Goal: Browse casually

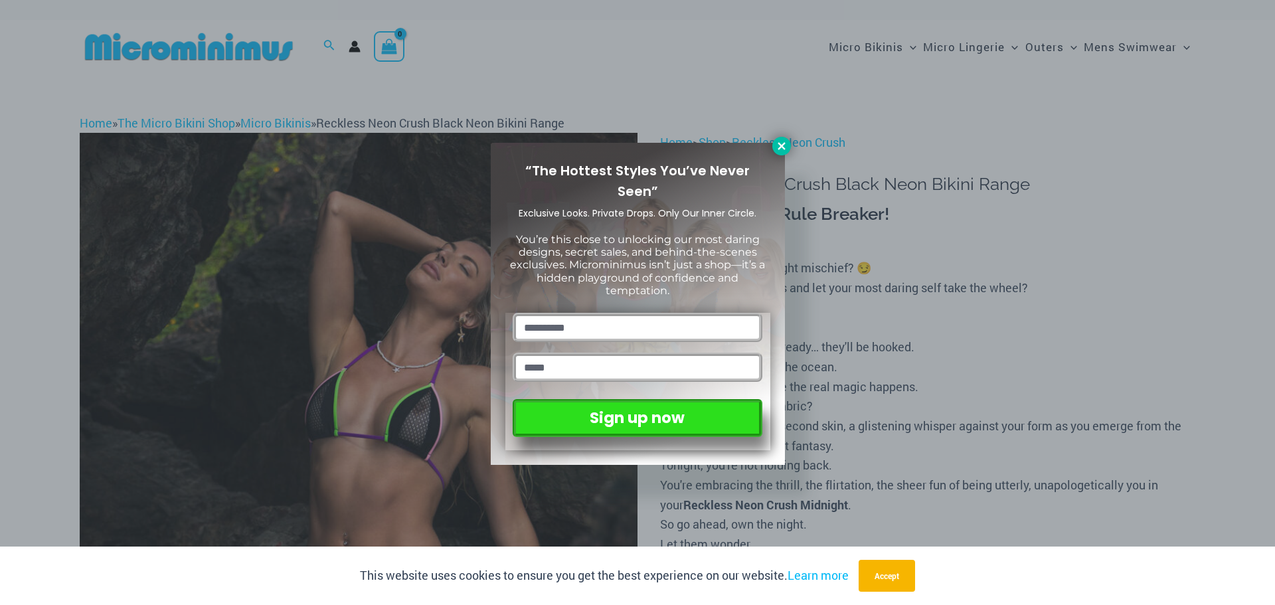
click at [781, 144] on icon at bounding box center [781, 146] width 12 height 12
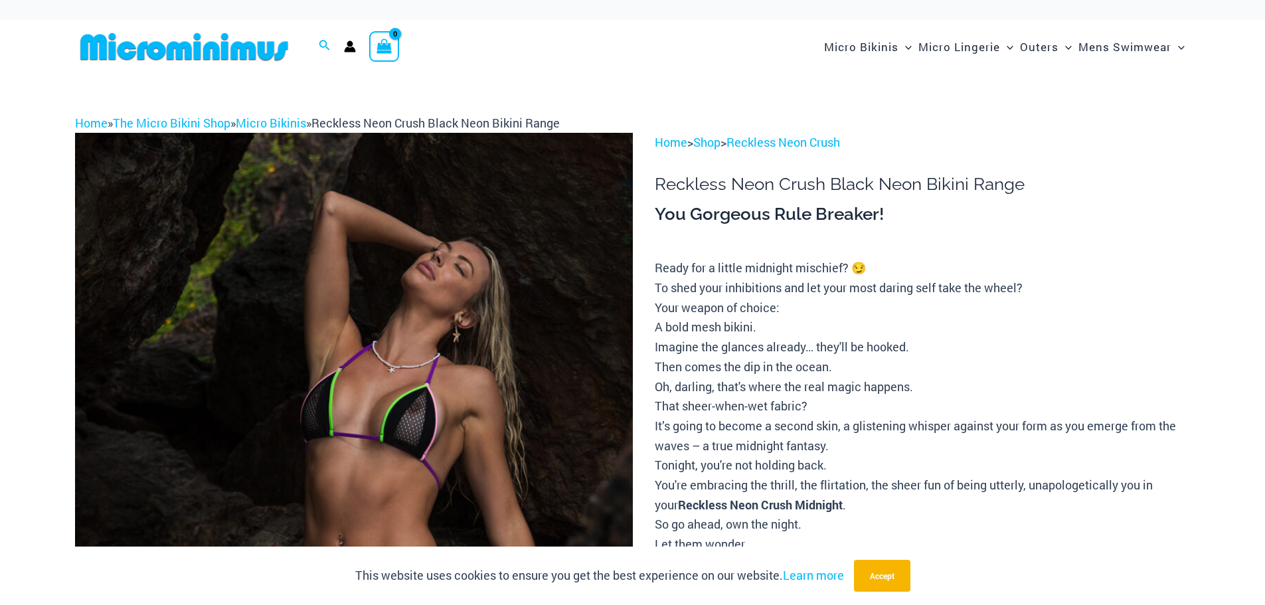
click at [406, 396] on img at bounding box center [354, 551] width 558 height 836
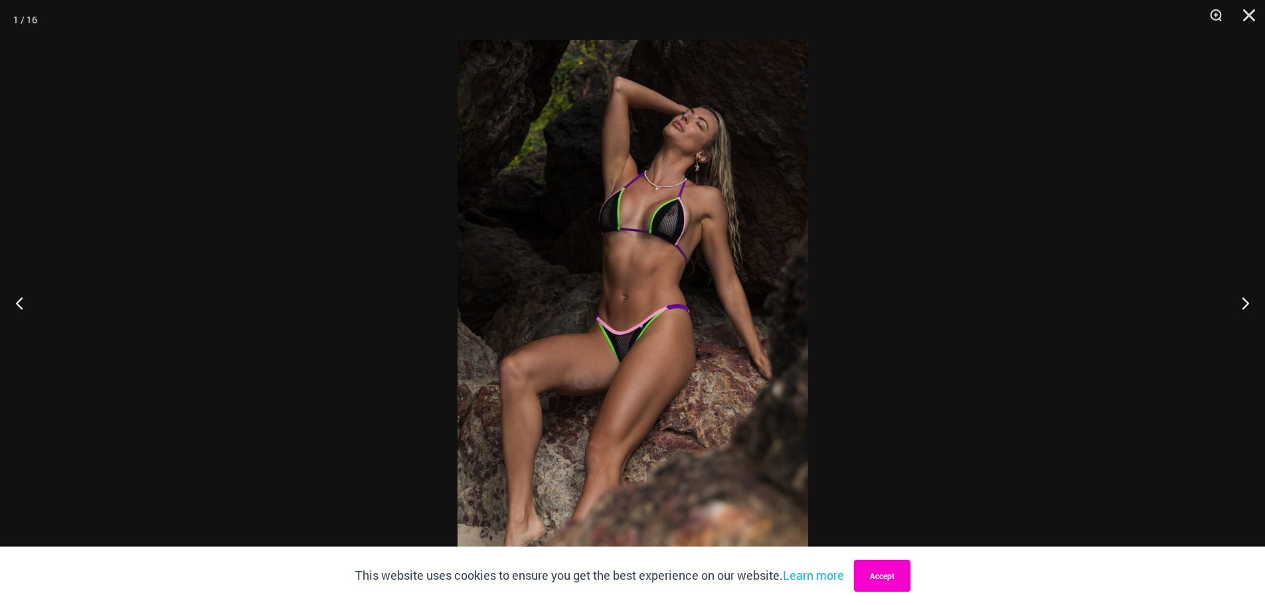
click at [894, 565] on button "Accept" at bounding box center [882, 576] width 56 height 32
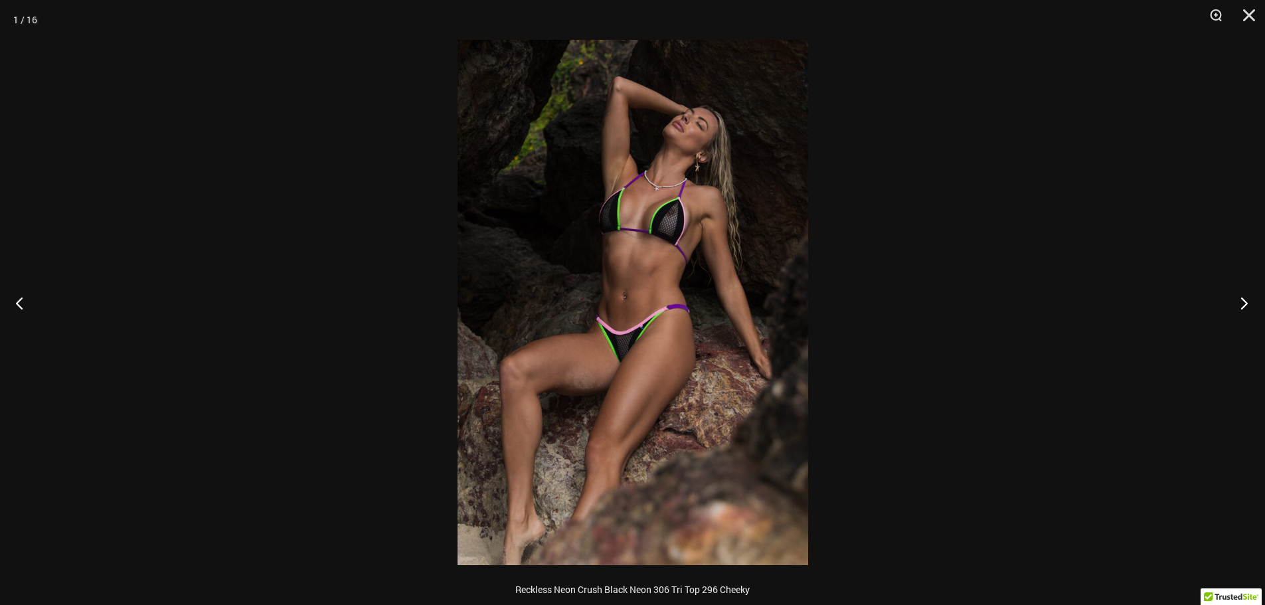
click at [1244, 301] on button "Next" at bounding box center [1240, 303] width 50 height 66
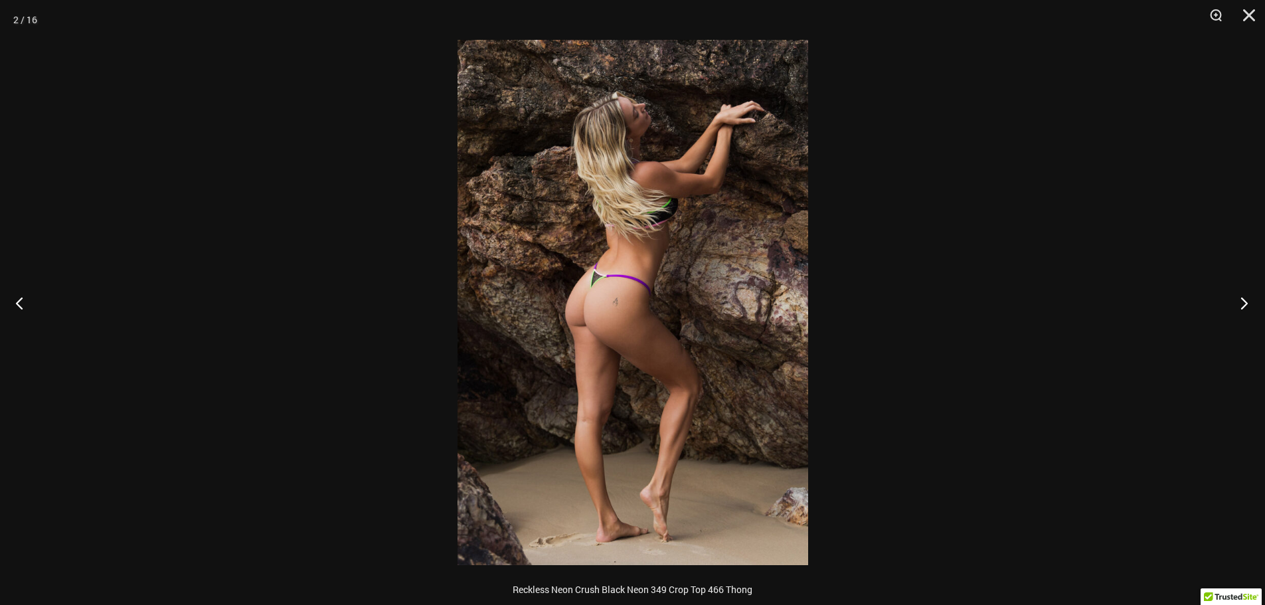
click at [1244, 301] on button "Next" at bounding box center [1240, 303] width 50 height 66
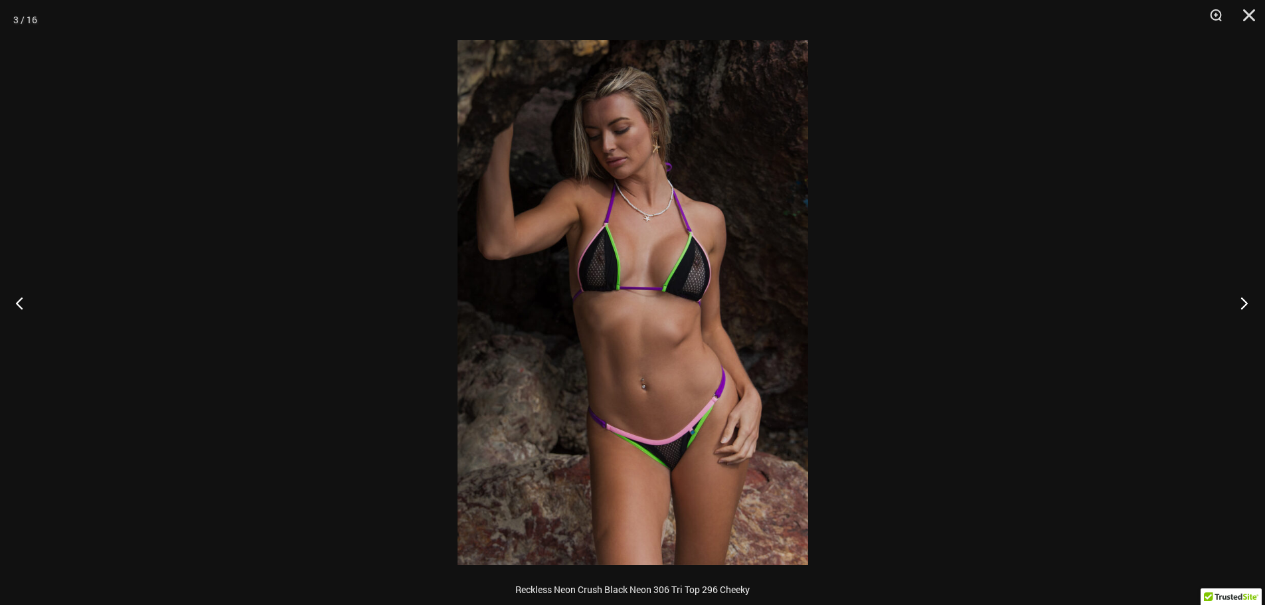
click at [1244, 301] on button "Next" at bounding box center [1240, 303] width 50 height 66
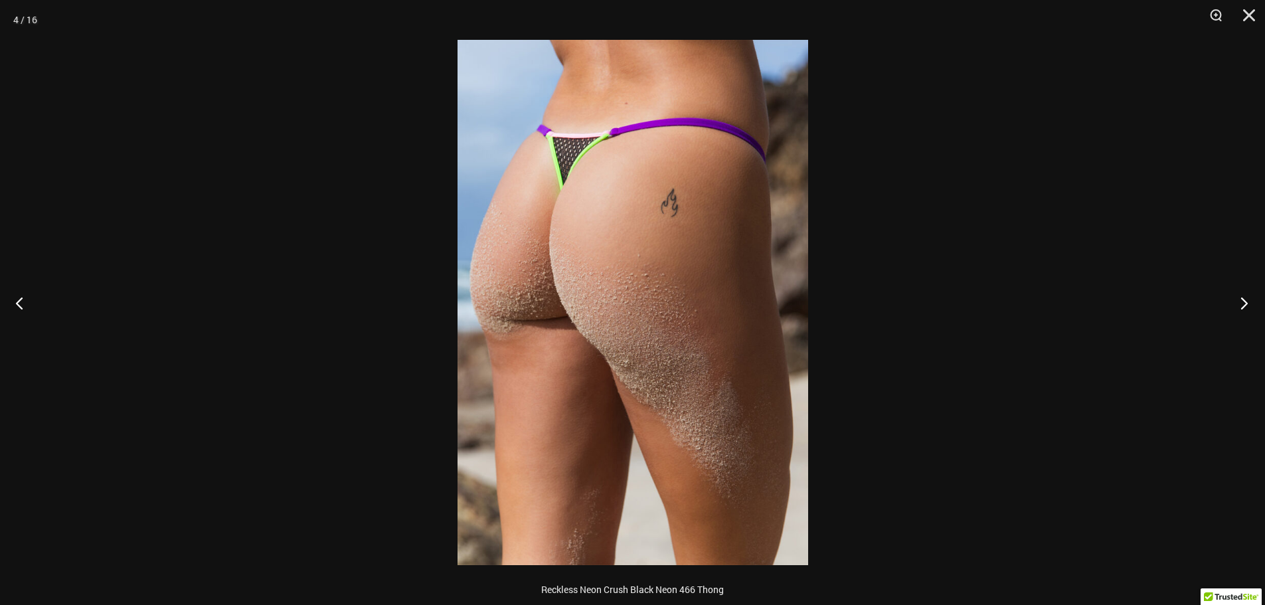
click at [1244, 301] on button "Next" at bounding box center [1240, 303] width 50 height 66
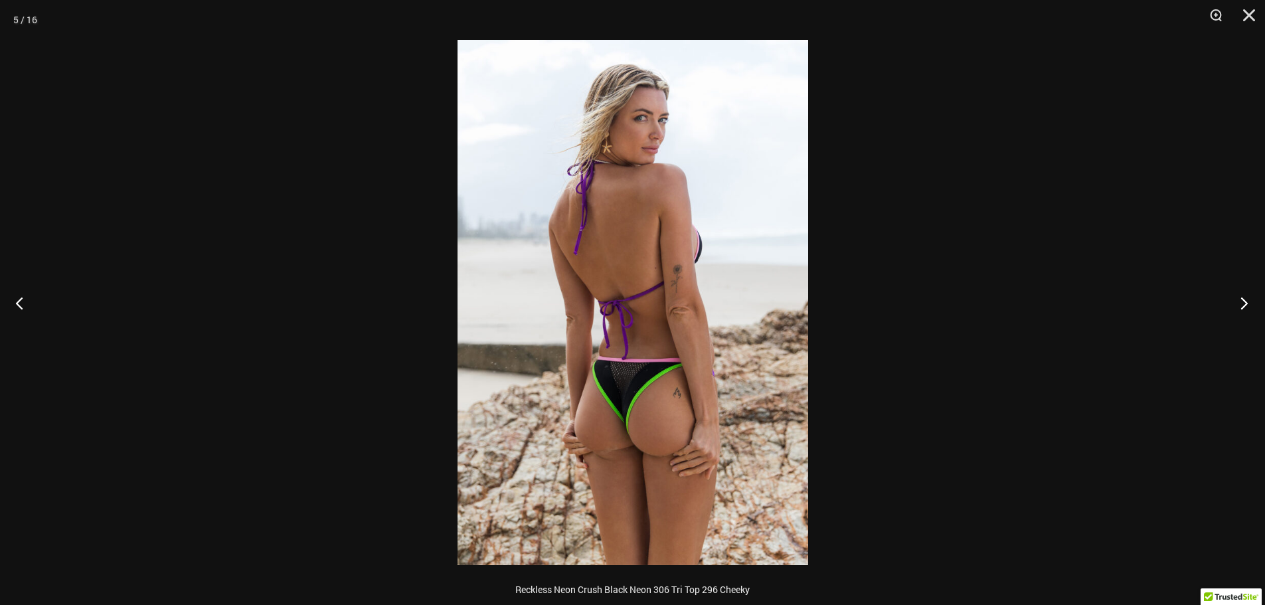
click at [1244, 301] on button "Next" at bounding box center [1240, 303] width 50 height 66
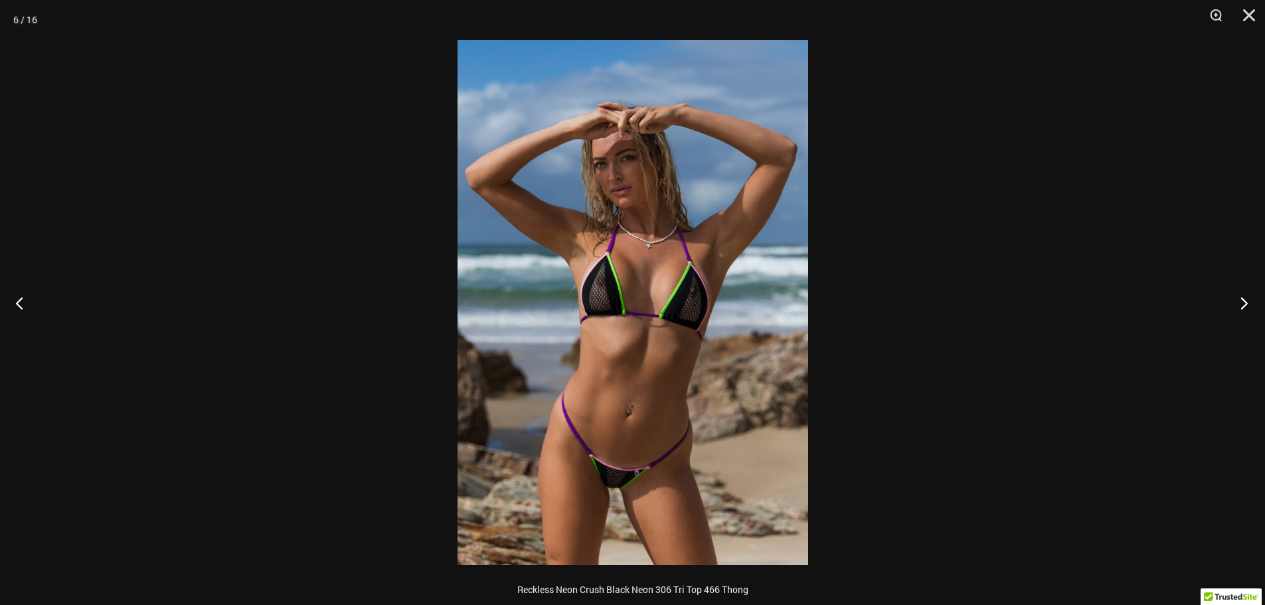
click at [1244, 301] on button "Next" at bounding box center [1240, 303] width 50 height 66
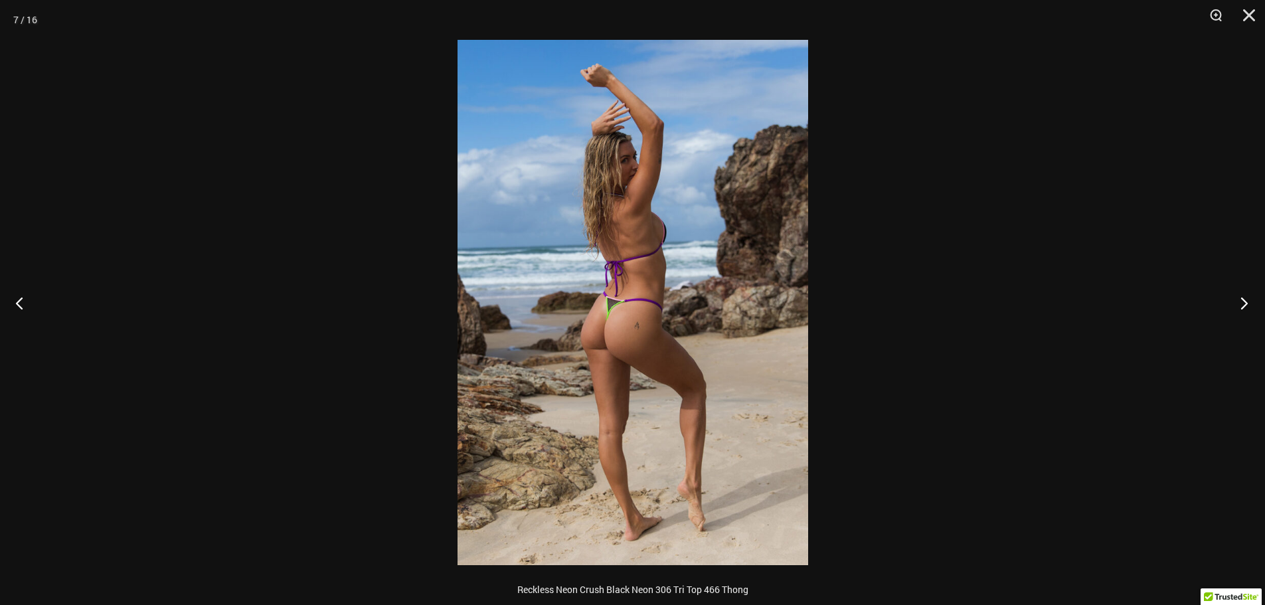
click at [1244, 301] on button "Next" at bounding box center [1240, 303] width 50 height 66
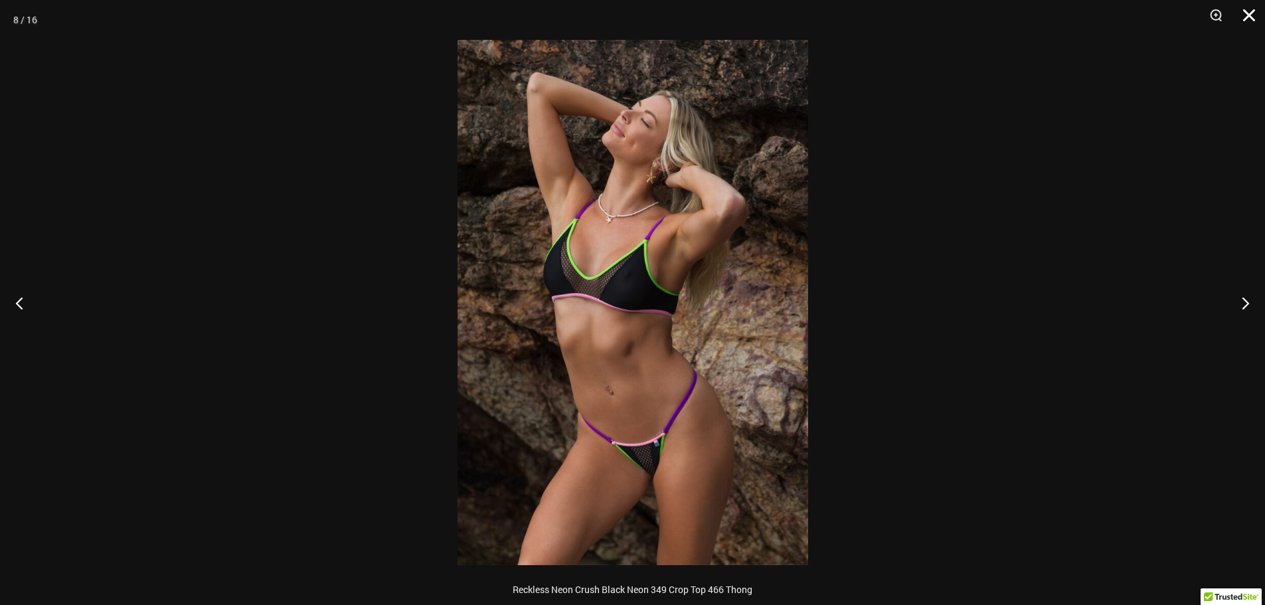
click at [1250, 18] on button "Close" at bounding box center [1243, 20] width 33 height 40
